Goal: Transaction & Acquisition: Register for event/course

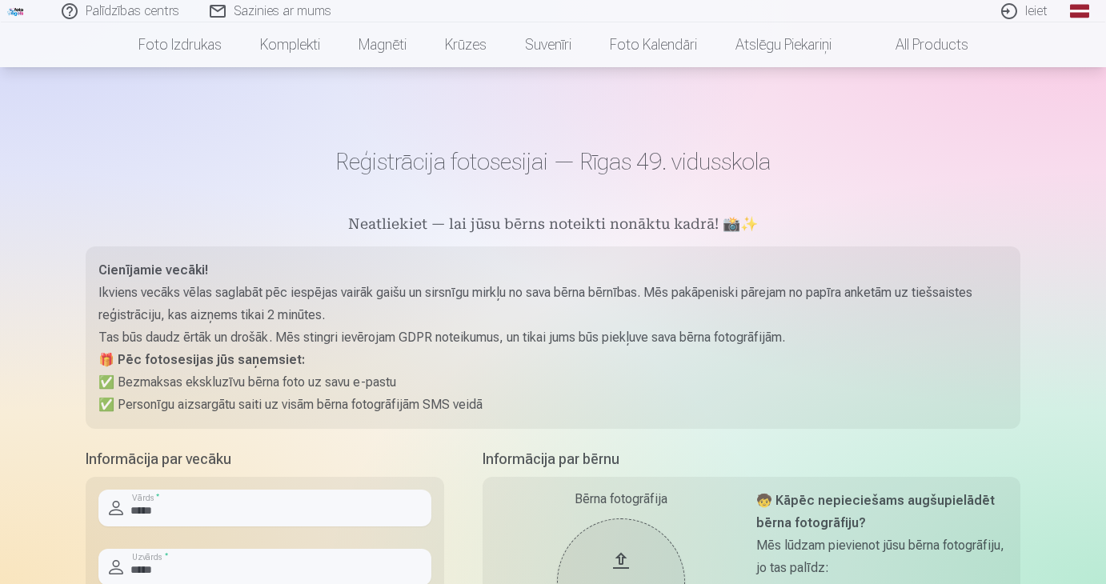
scroll to position [180, 0]
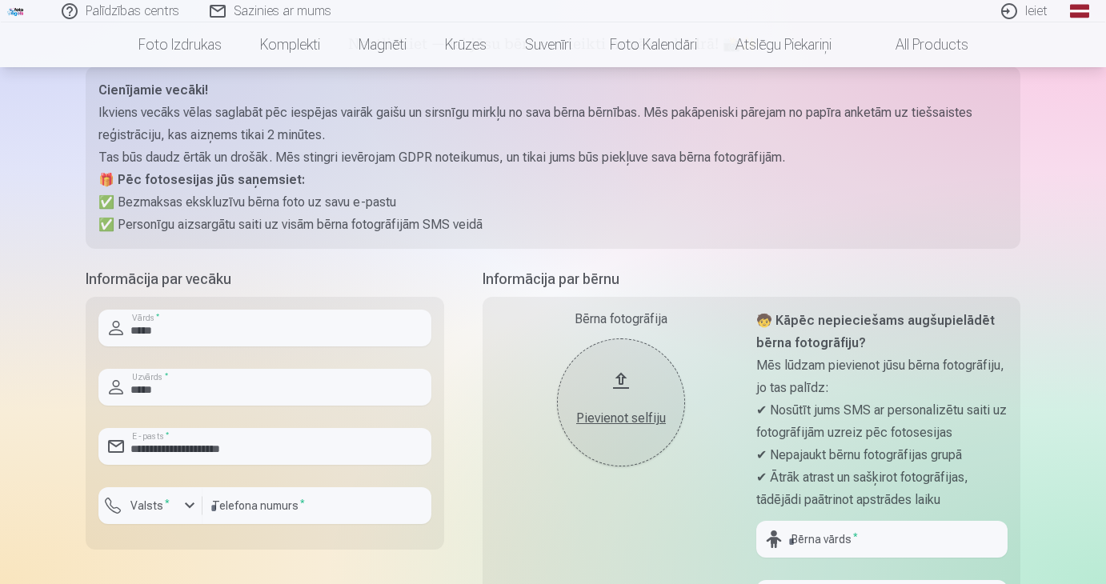
type input "**********"
click at [190, 504] on div "button" at bounding box center [189, 505] width 19 height 19
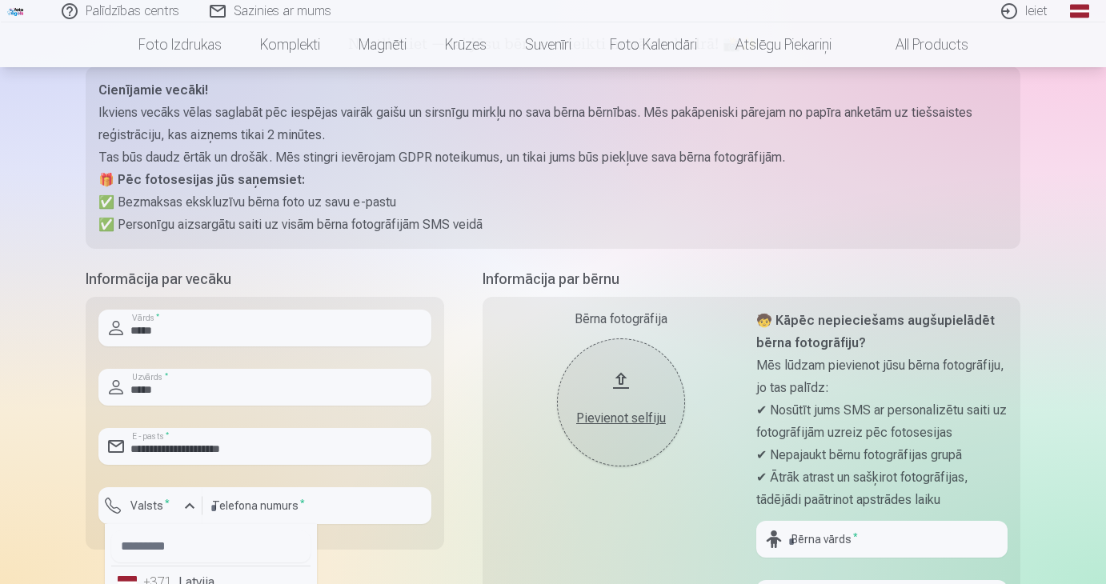
click at [186, 577] on li "+371 Latvija" at bounding box center [210, 583] width 199 height 32
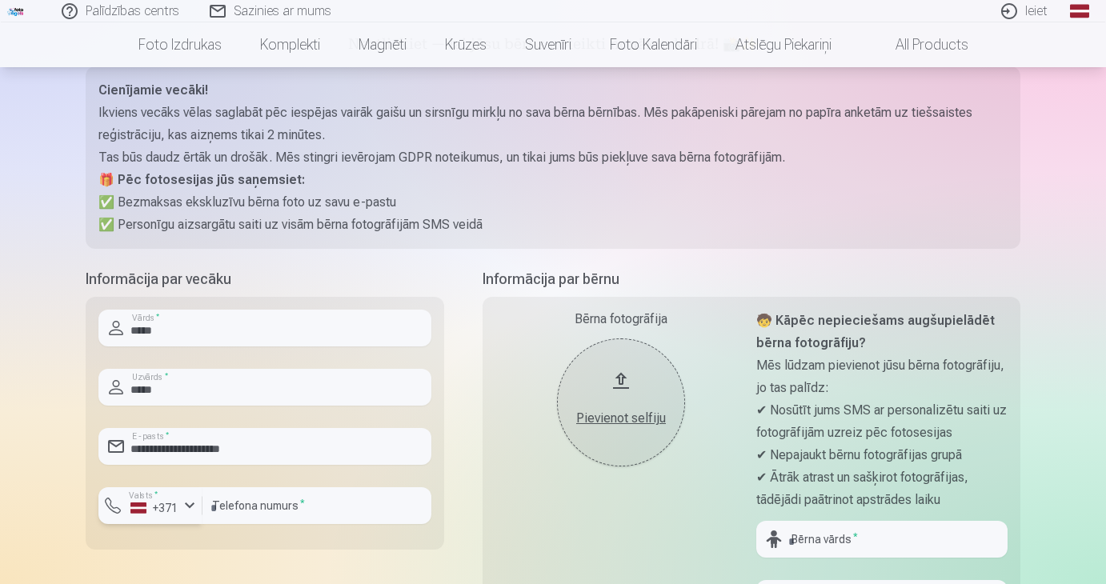
scroll to position [195, 0]
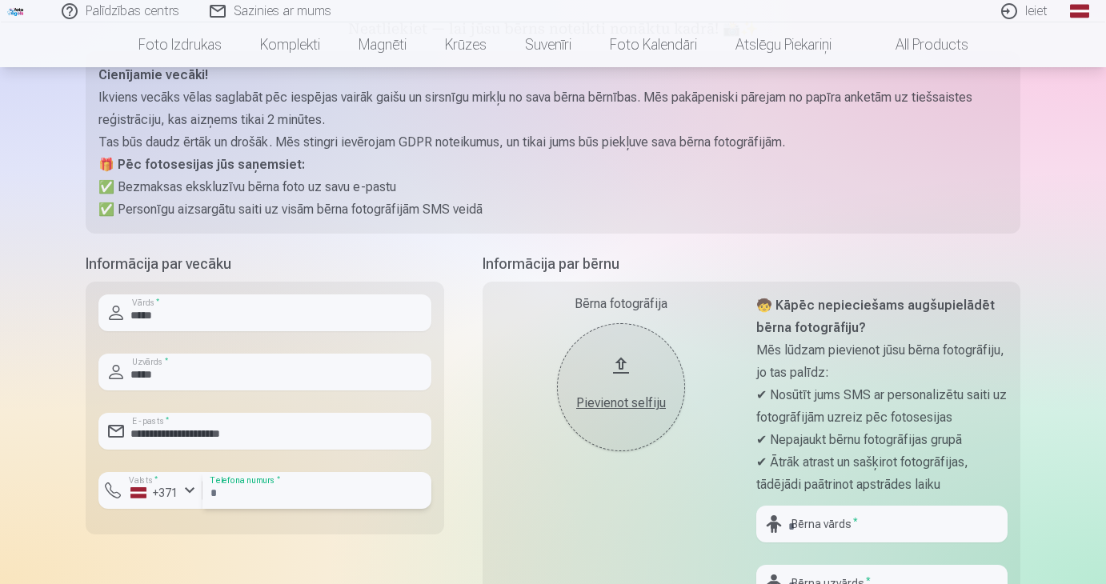
click at [247, 484] on input "number" at bounding box center [316, 490] width 229 height 37
type input "********"
click at [697, 223] on div "Cienījamie vecāki! Ikviens vecāks vēlas saglabāt pēc iespējas vairāk gaišu un s…" at bounding box center [553, 142] width 935 height 182
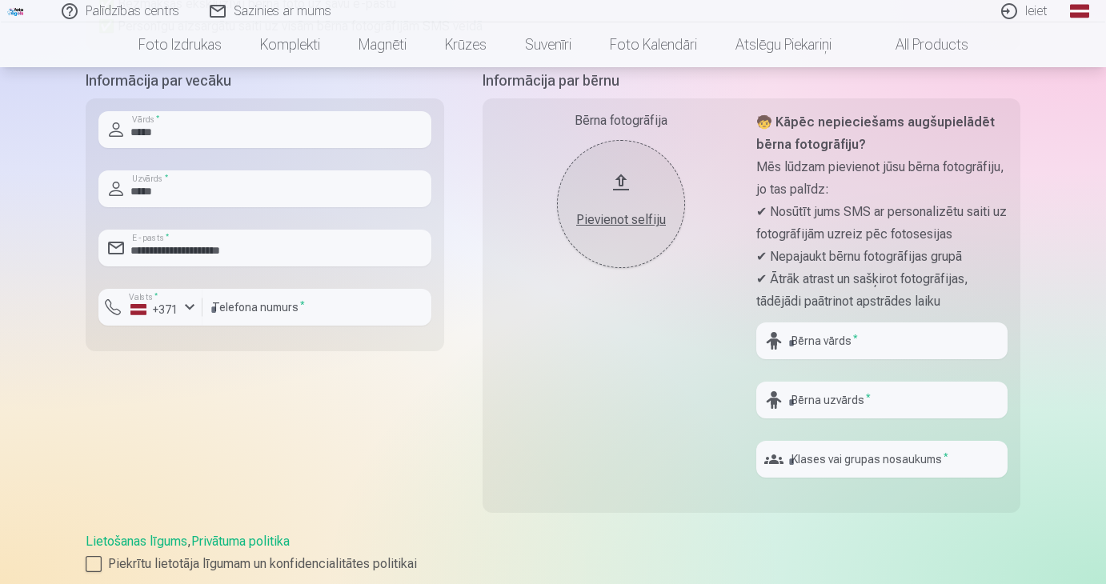
scroll to position [395, 0]
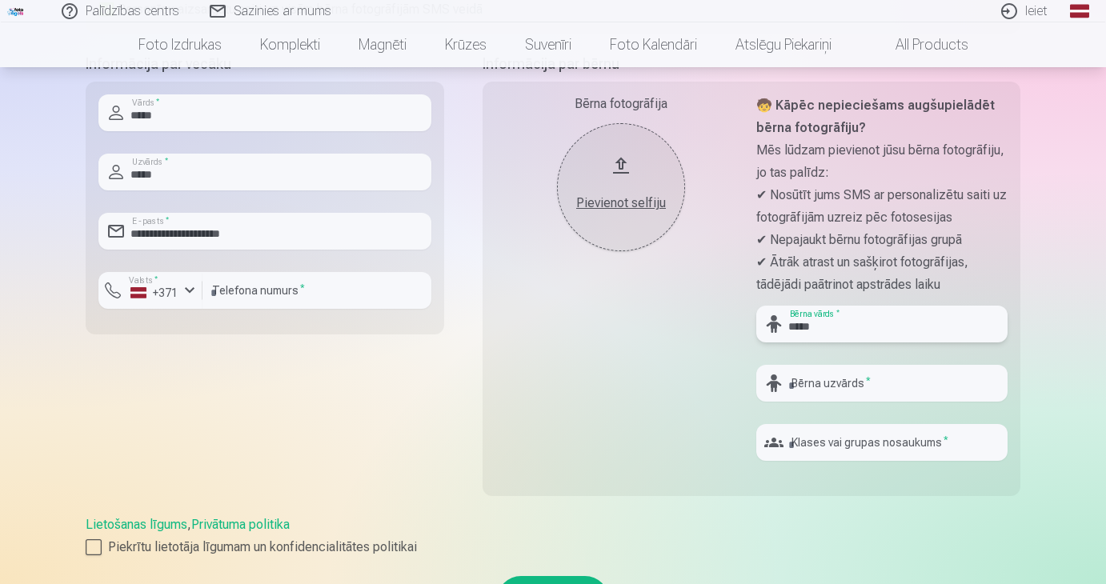
type input "*****"
type input "**"
click at [731, 491] on div "Bērna fotogrāfija Pievienot selfiju 🧒 Kāpēc nepieciešams augšupielādēt bērna fo…" at bounding box center [752, 289] width 538 height 415
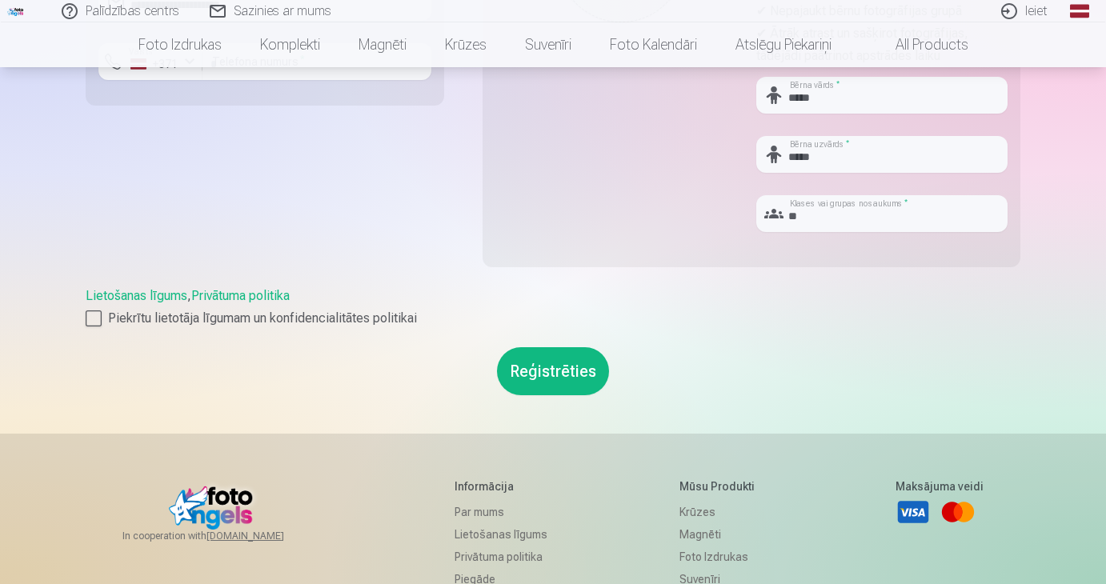
scroll to position [624, 0]
click at [94, 311] on div at bounding box center [94, 319] width 16 height 16
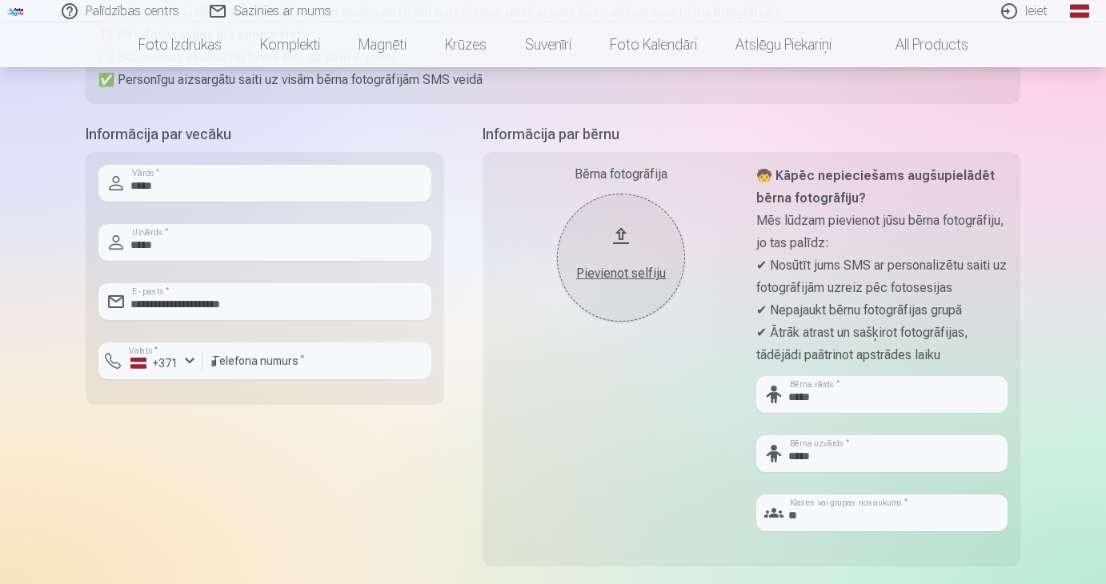
scroll to position [499, 0]
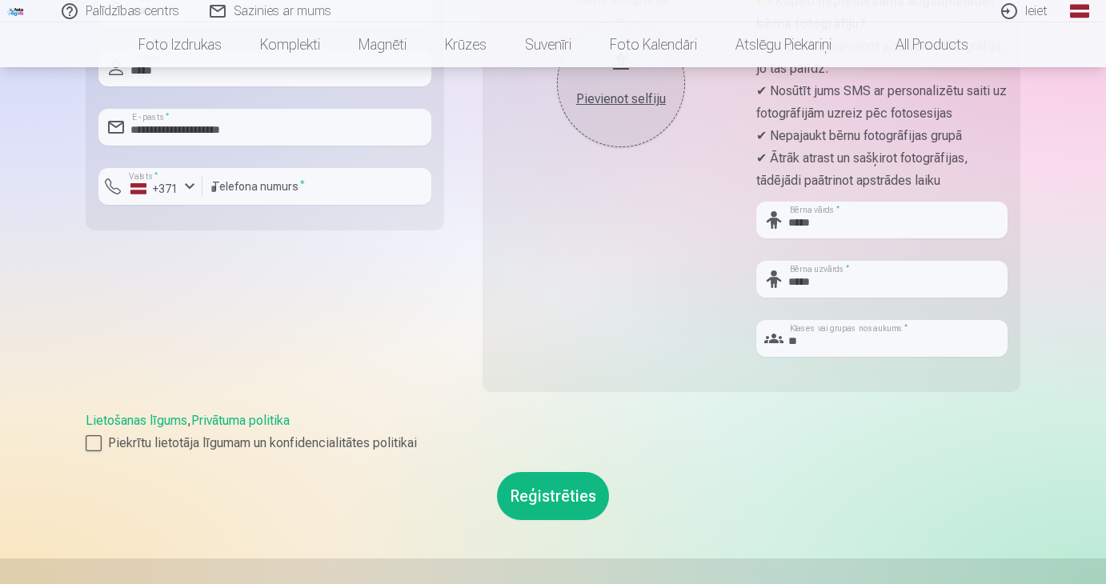
click at [554, 501] on button "Reģistrēties" at bounding box center [553, 496] width 112 height 48
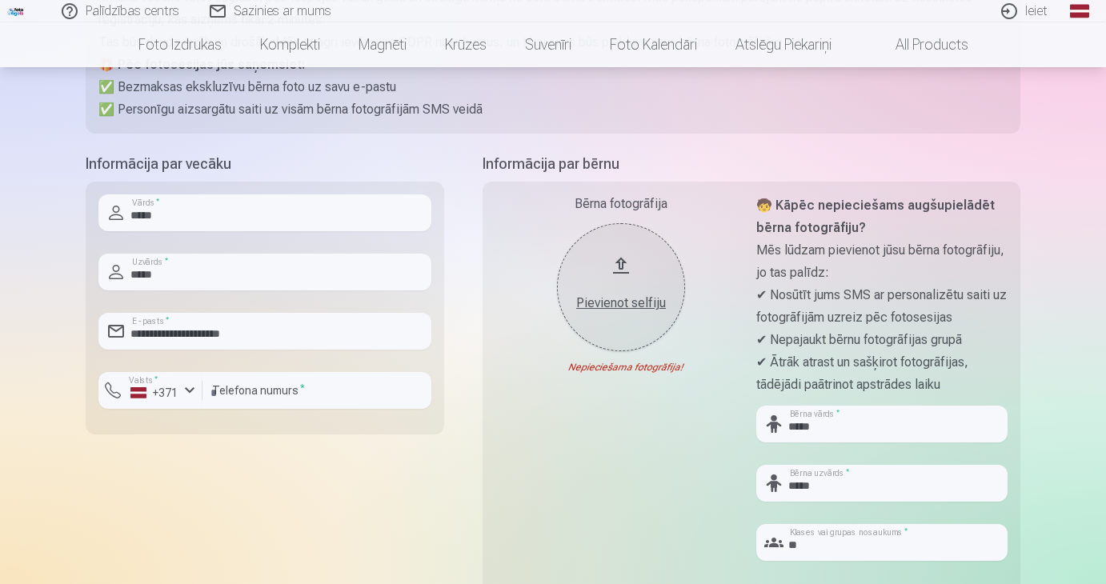
scroll to position [299, 0]
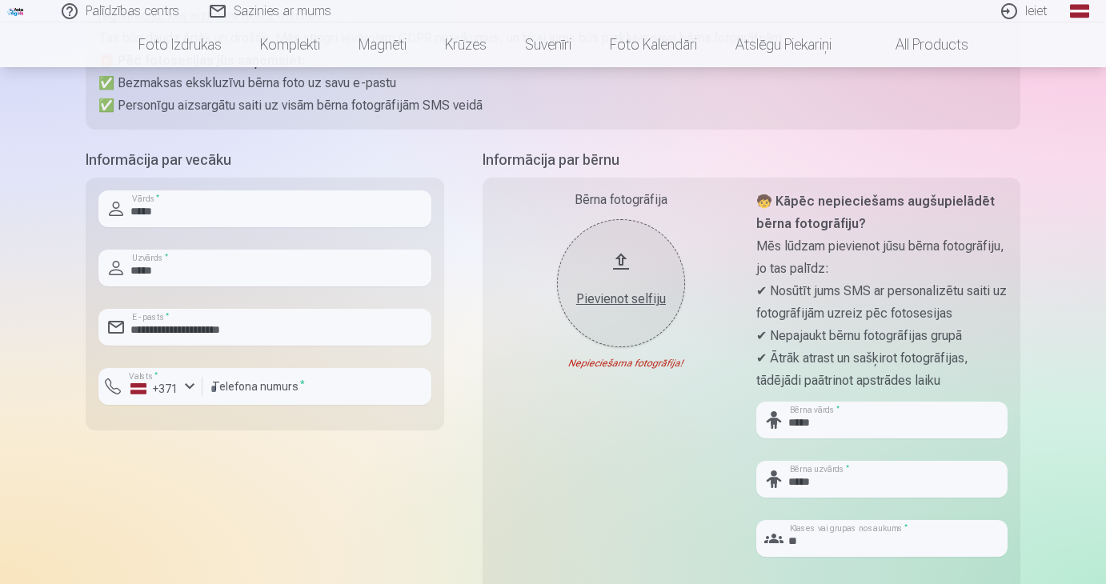
click at [613, 299] on div "Pievienot selfiju" at bounding box center [621, 299] width 96 height 19
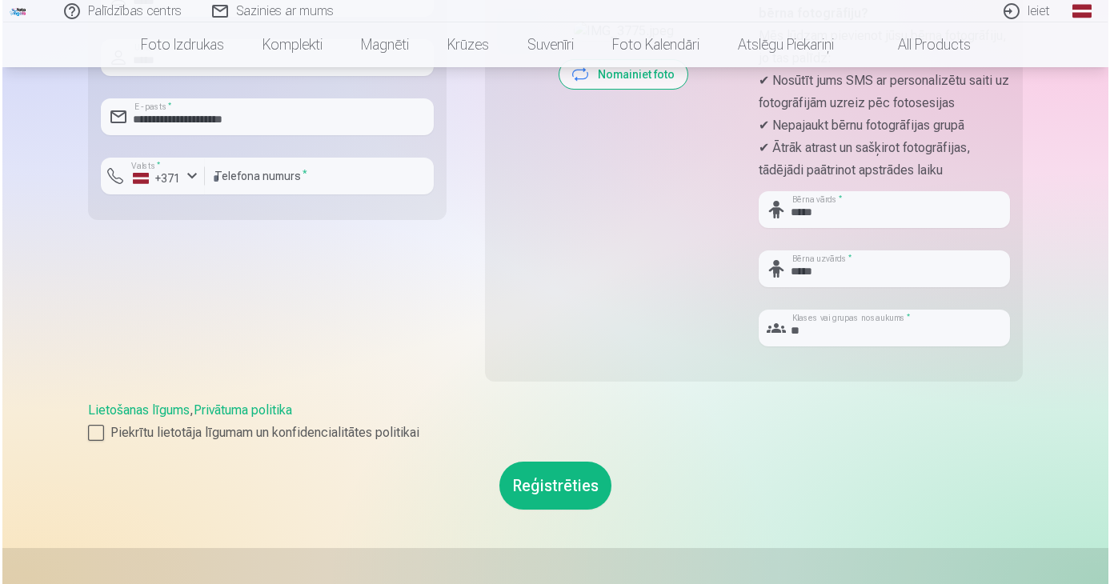
scroll to position [516, 0]
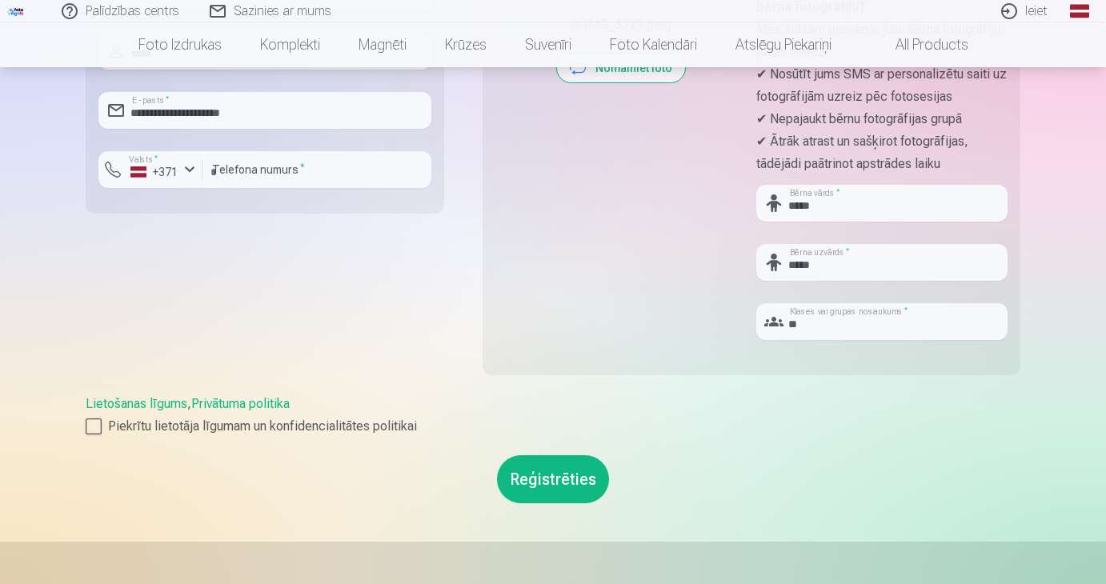
click at [550, 480] on button "Reģistrēties" at bounding box center [553, 479] width 112 height 48
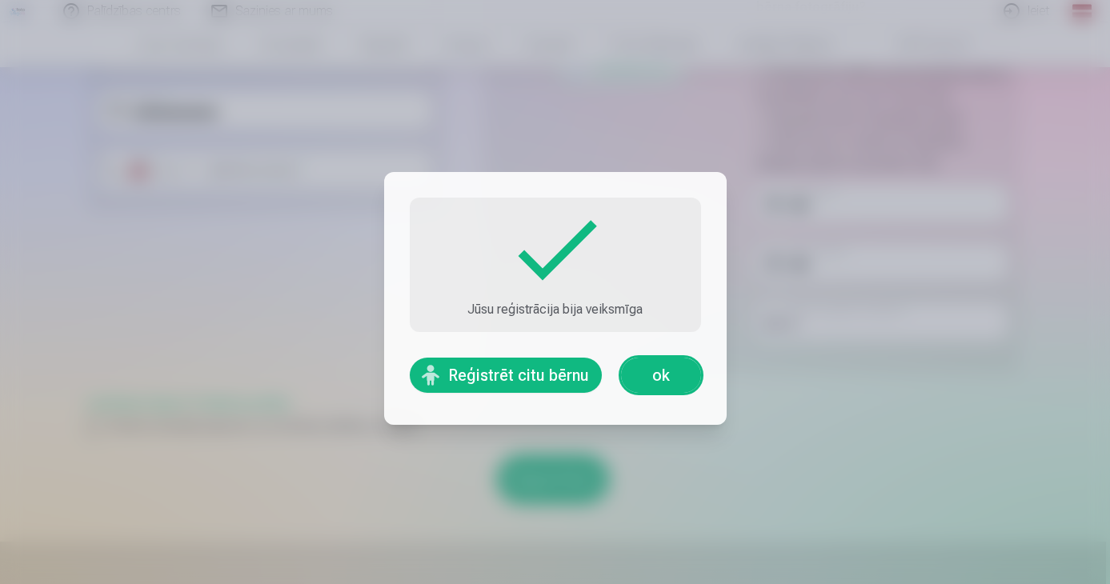
click at [656, 373] on link "ok" at bounding box center [661, 375] width 80 height 35
